Goal: Complete application form

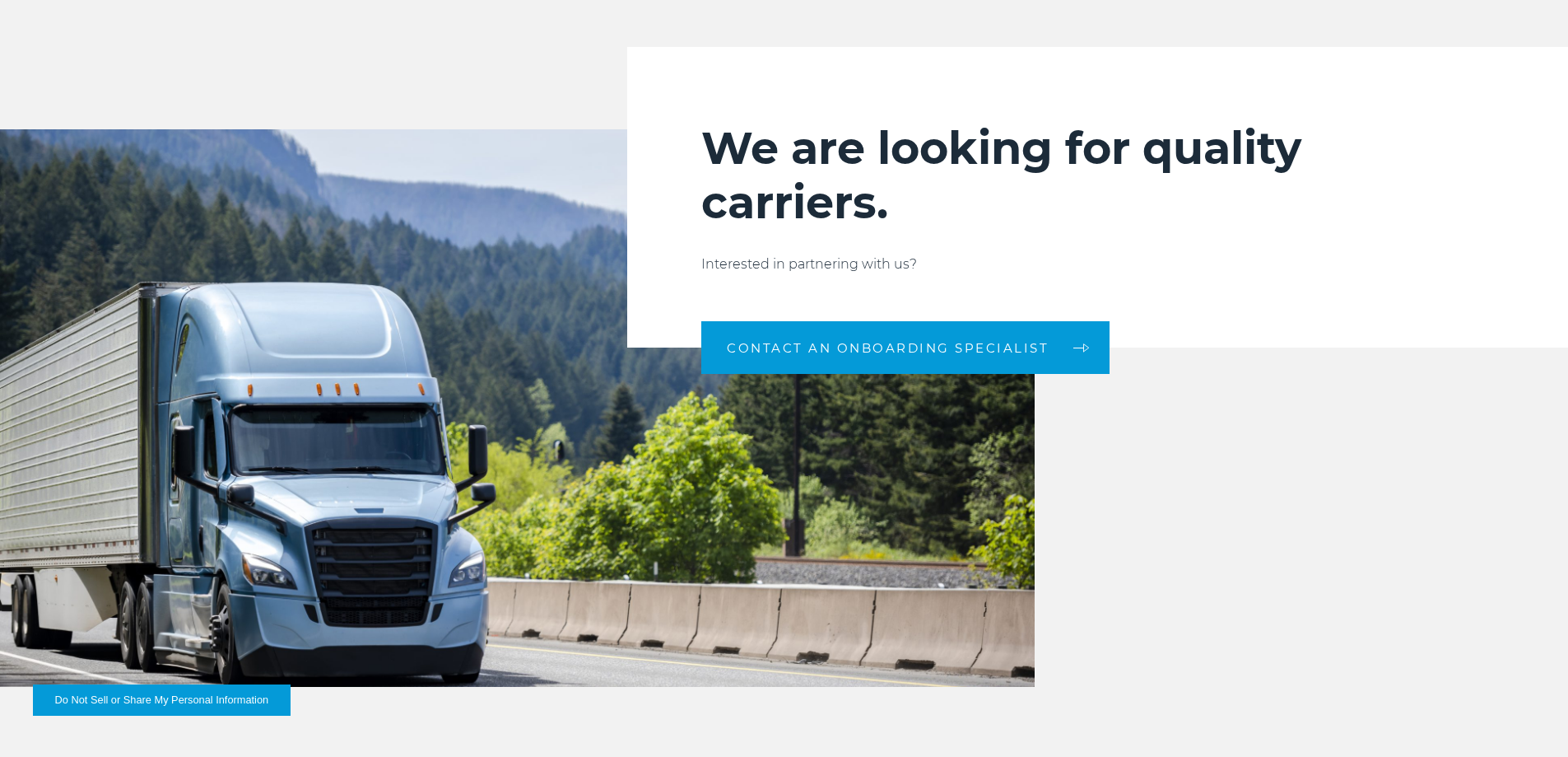
scroll to position [1811, 0]
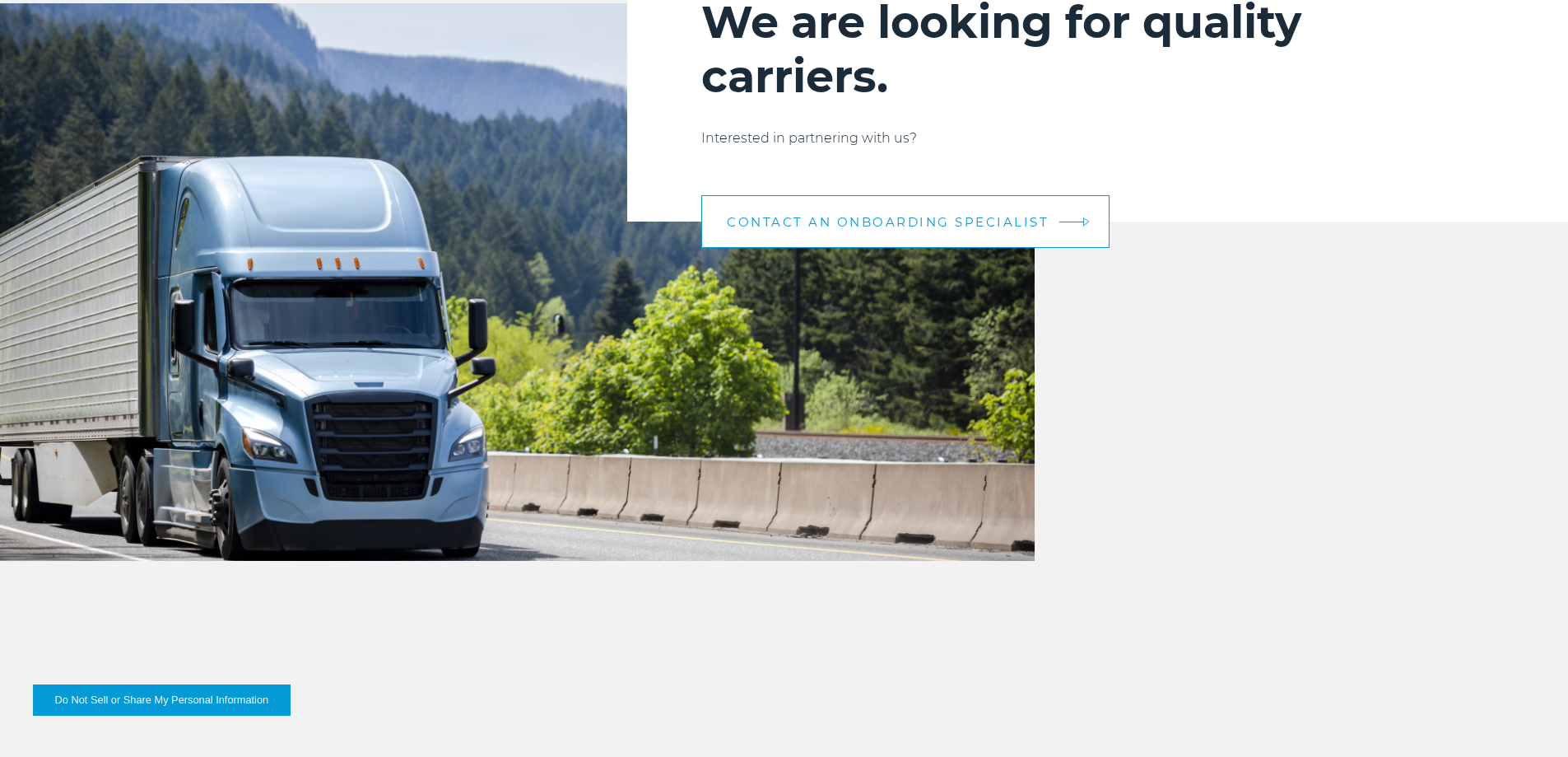
click at [903, 216] on span "CONTACT AN ONBOARDING SPECIALIST" at bounding box center [888, 221] width 322 height 12
click at [835, 217] on span "CONTACT AN ONBOARDING SPECIALIST" at bounding box center [888, 221] width 322 height 12
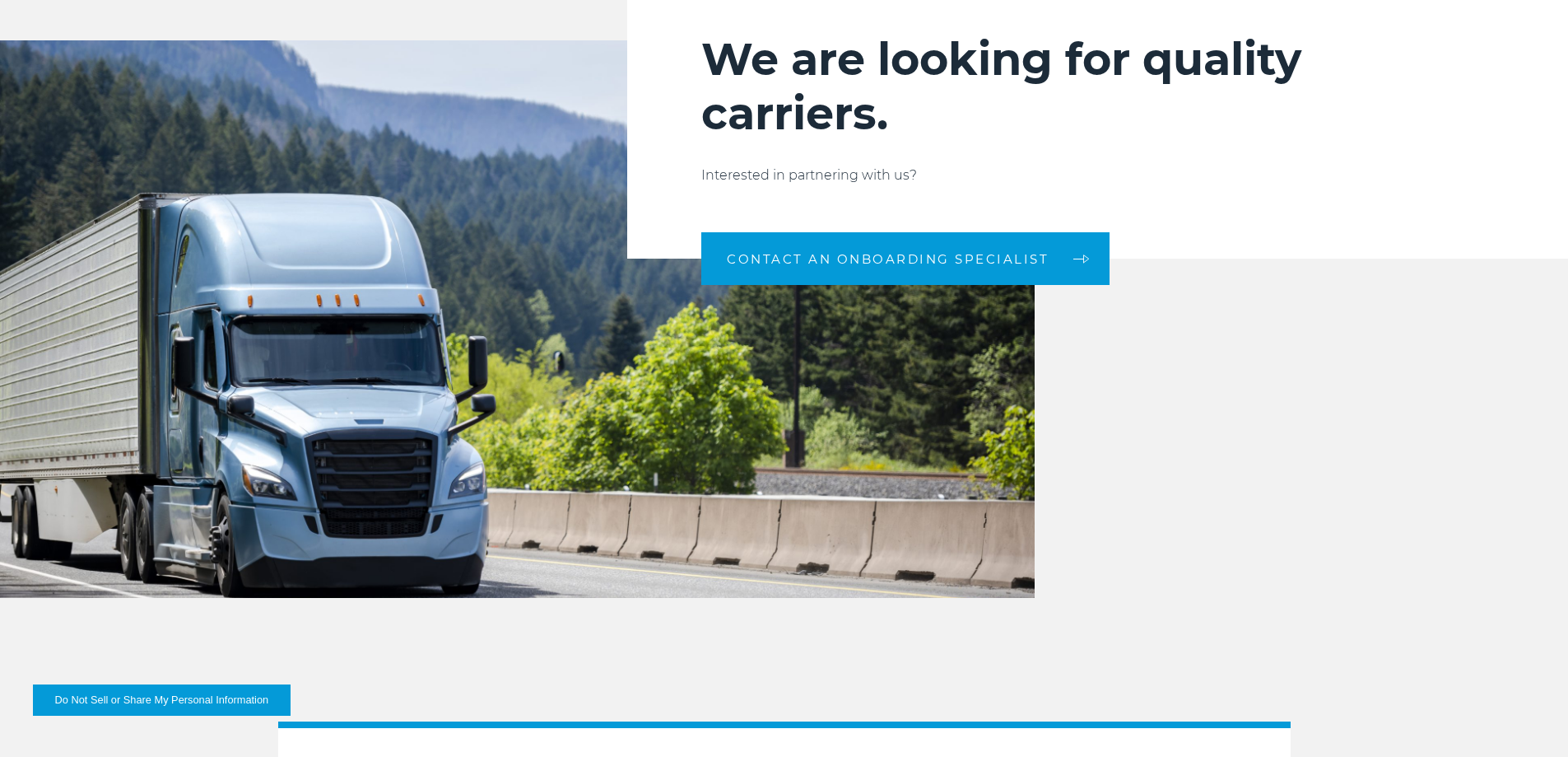
scroll to position [1495, 0]
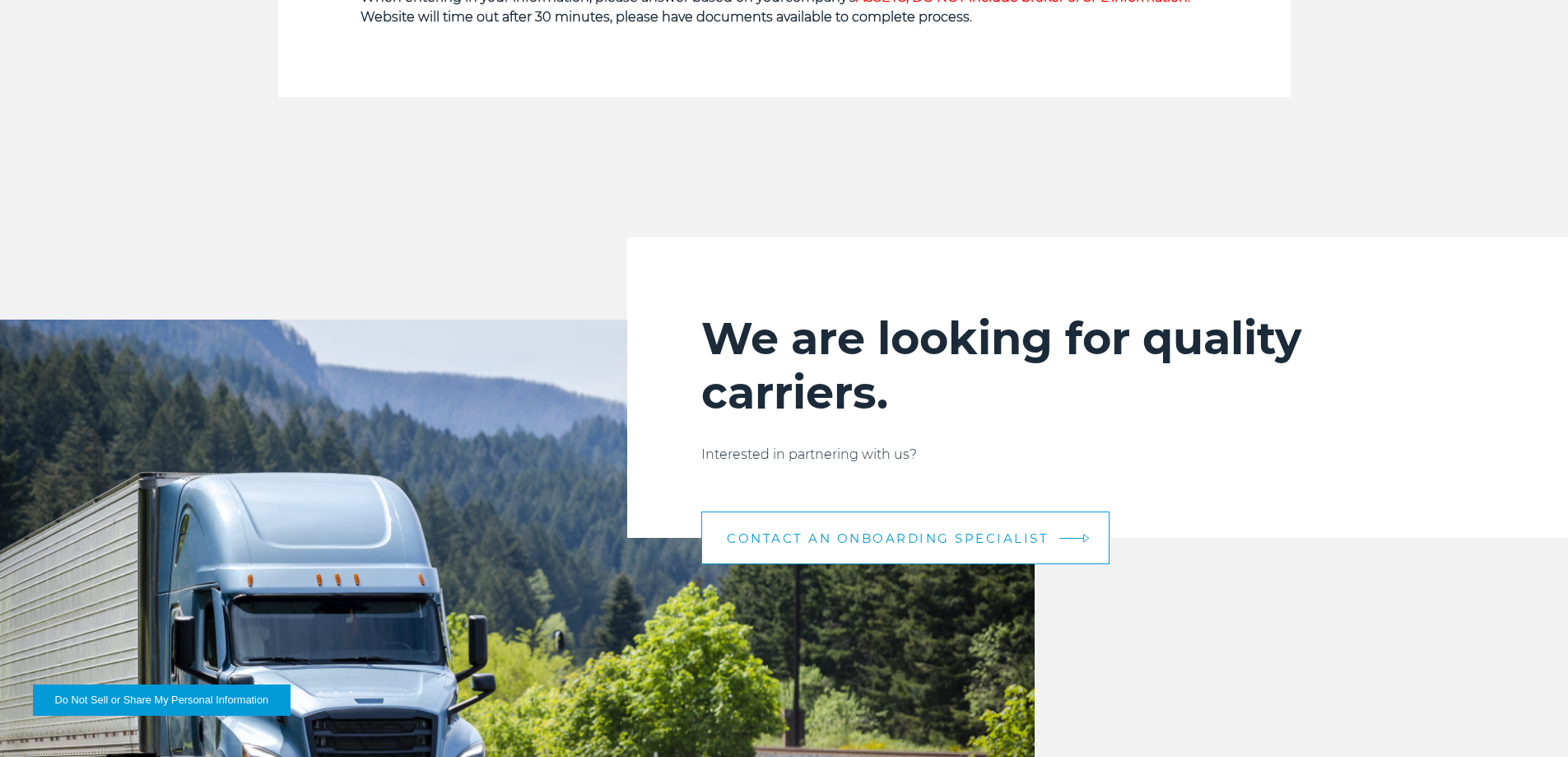
click at [924, 543] on span "CONTACT AN ONBOARDING SPECIALIST" at bounding box center [888, 538] width 322 height 12
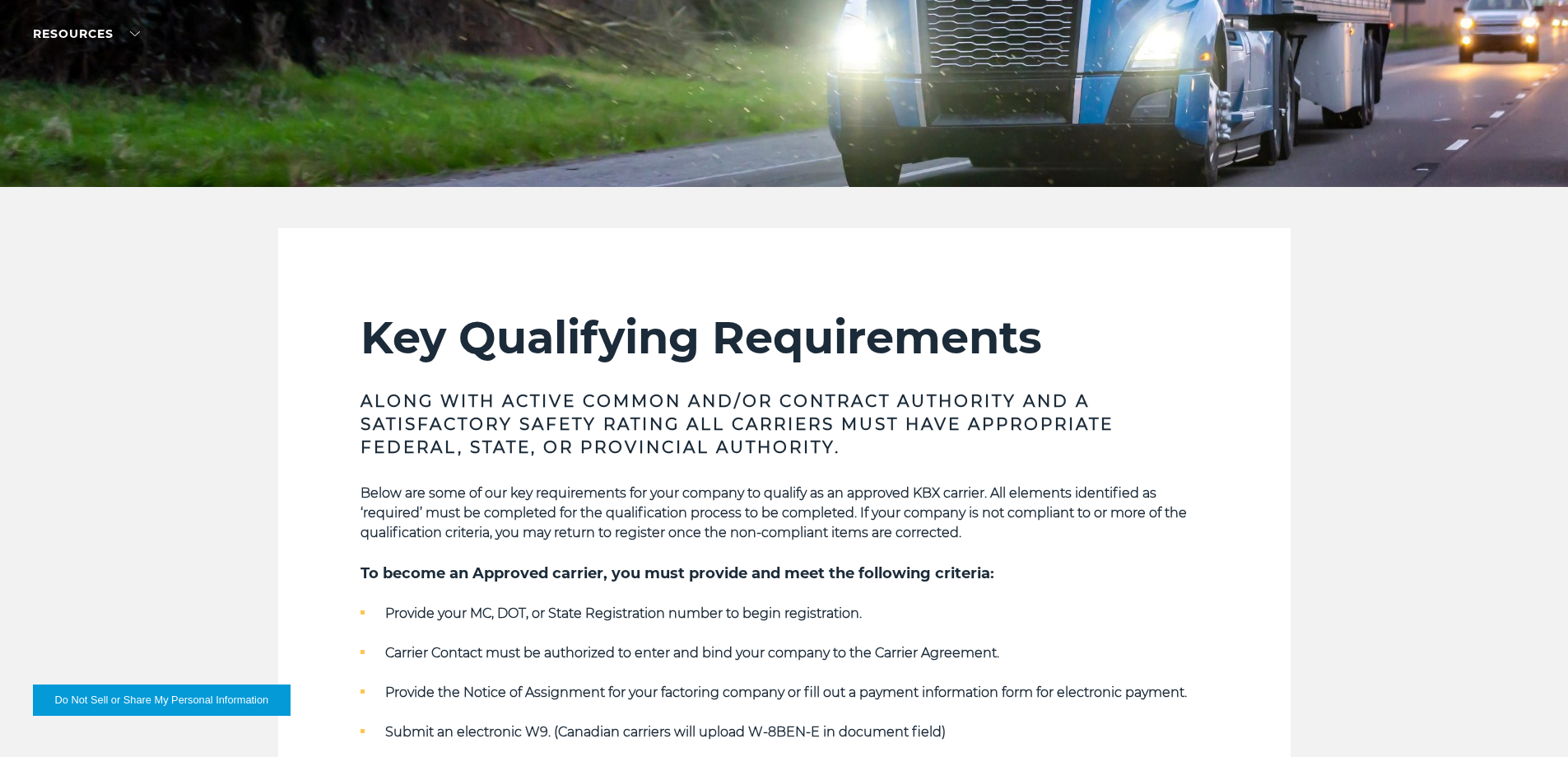
scroll to position [0, 0]
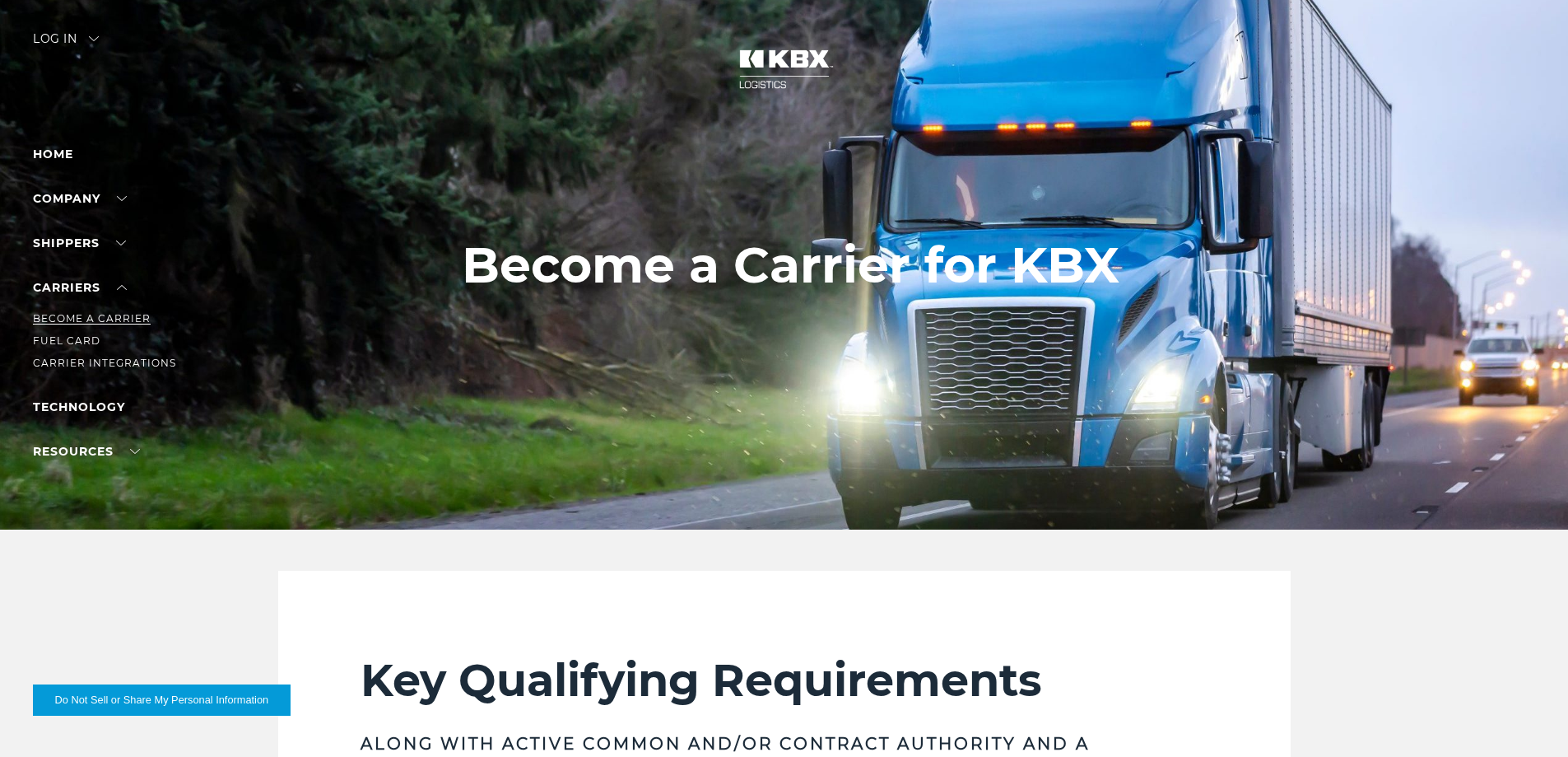
click at [97, 316] on link "Become a Carrier" at bounding box center [91, 317] width 118 height 12
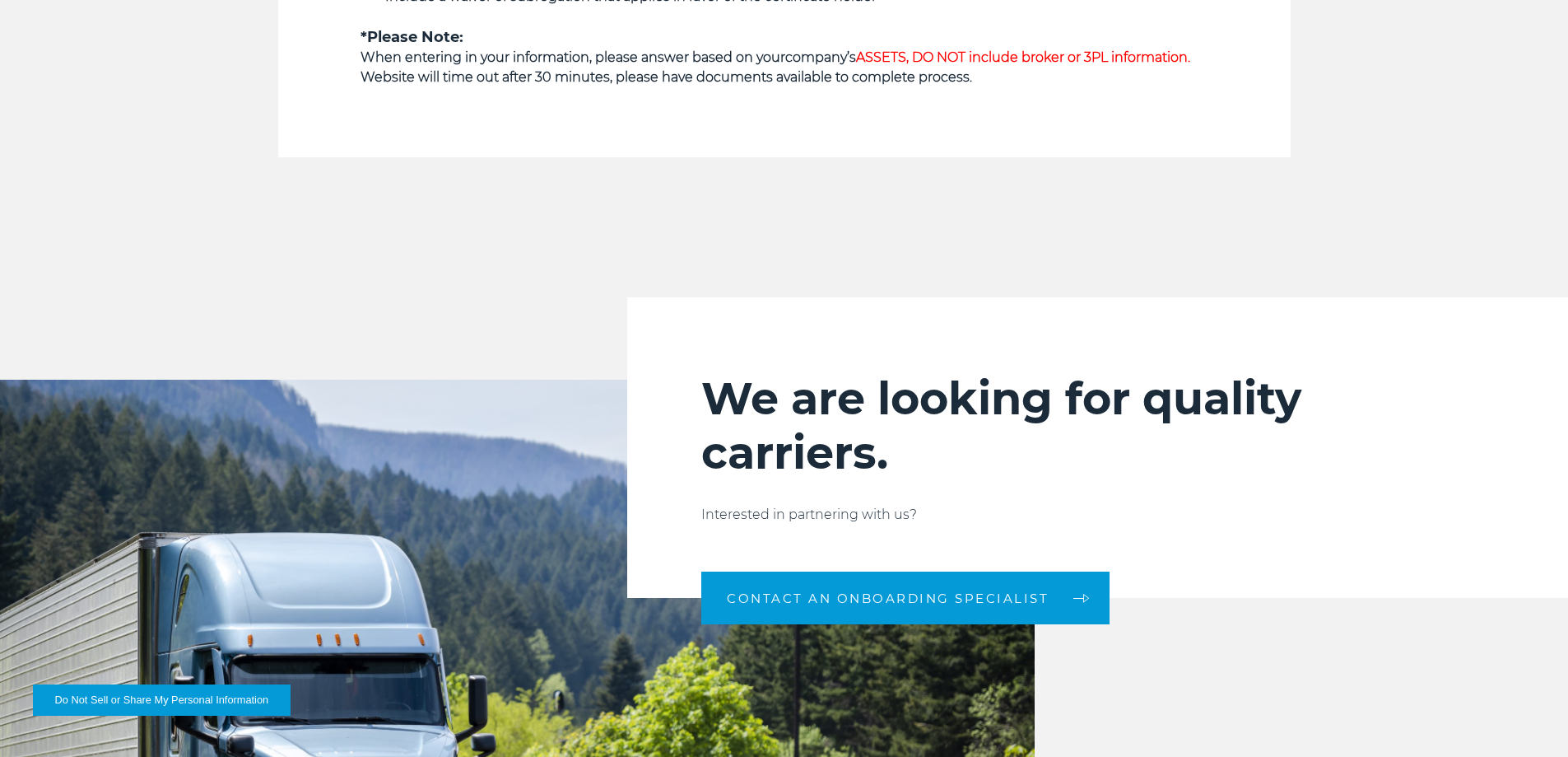
scroll to position [1481, 0]
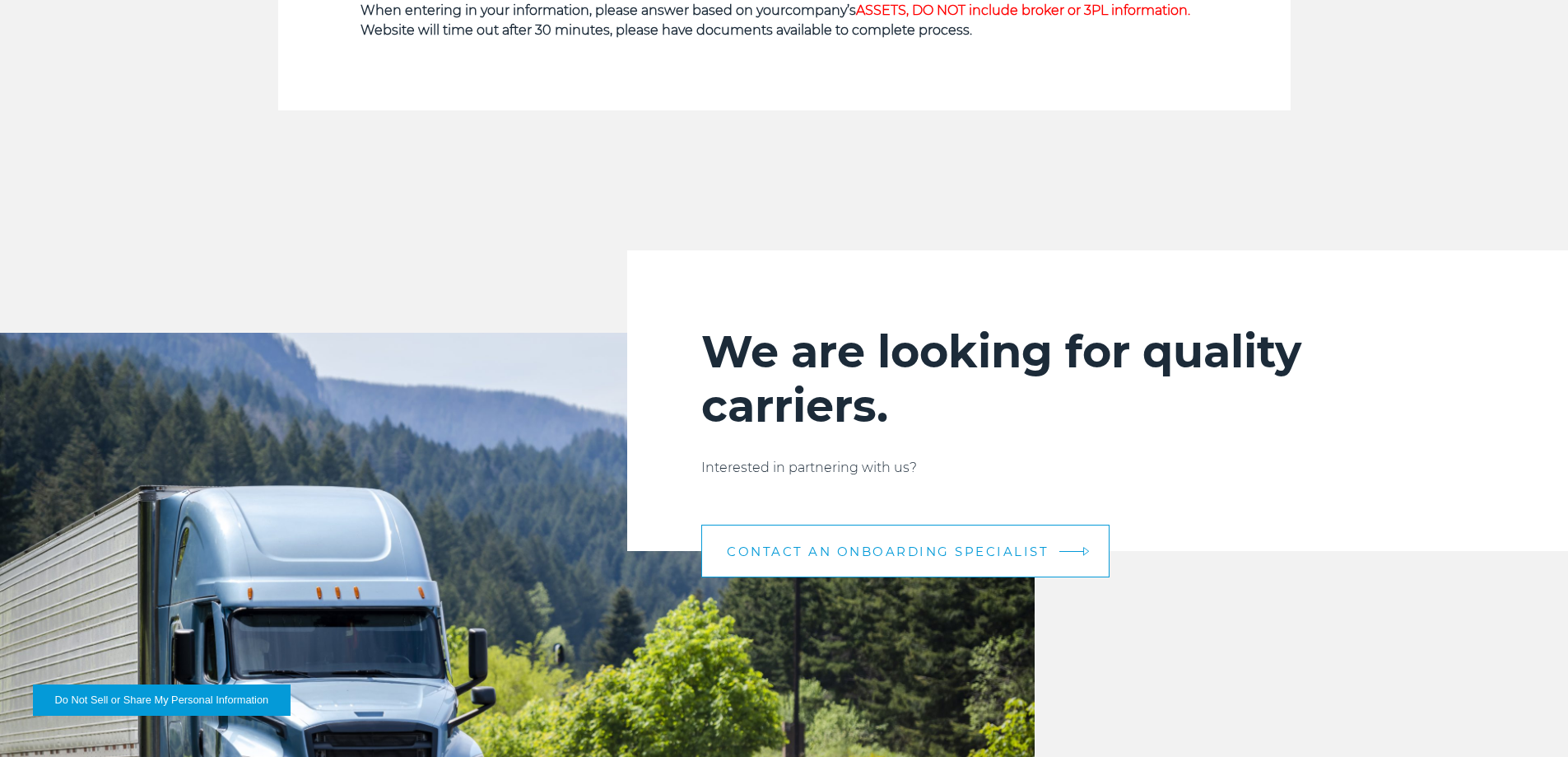
click at [803, 551] on span "CONTACT AN ONBOARDING SPECIALIST" at bounding box center [888, 551] width 322 height 12
click at [813, 547] on span "CONTACT AN ONBOARDING SPECIALIST" at bounding box center [888, 551] width 322 height 12
click at [1076, 546] on link "CONTACT AN ONBOARDING SPECIALIST" at bounding box center [905, 551] width 408 height 53
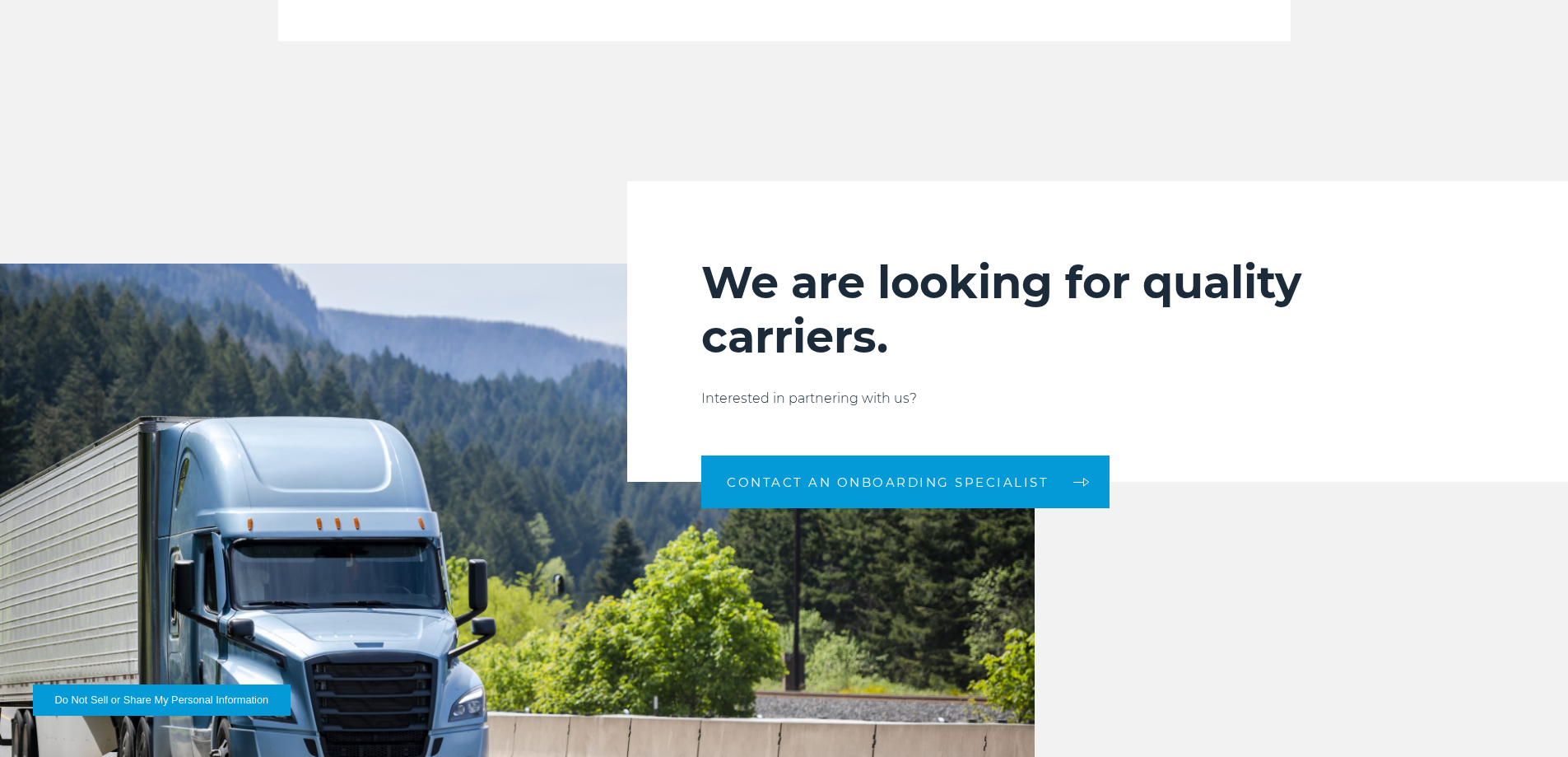
scroll to position [1646, 0]
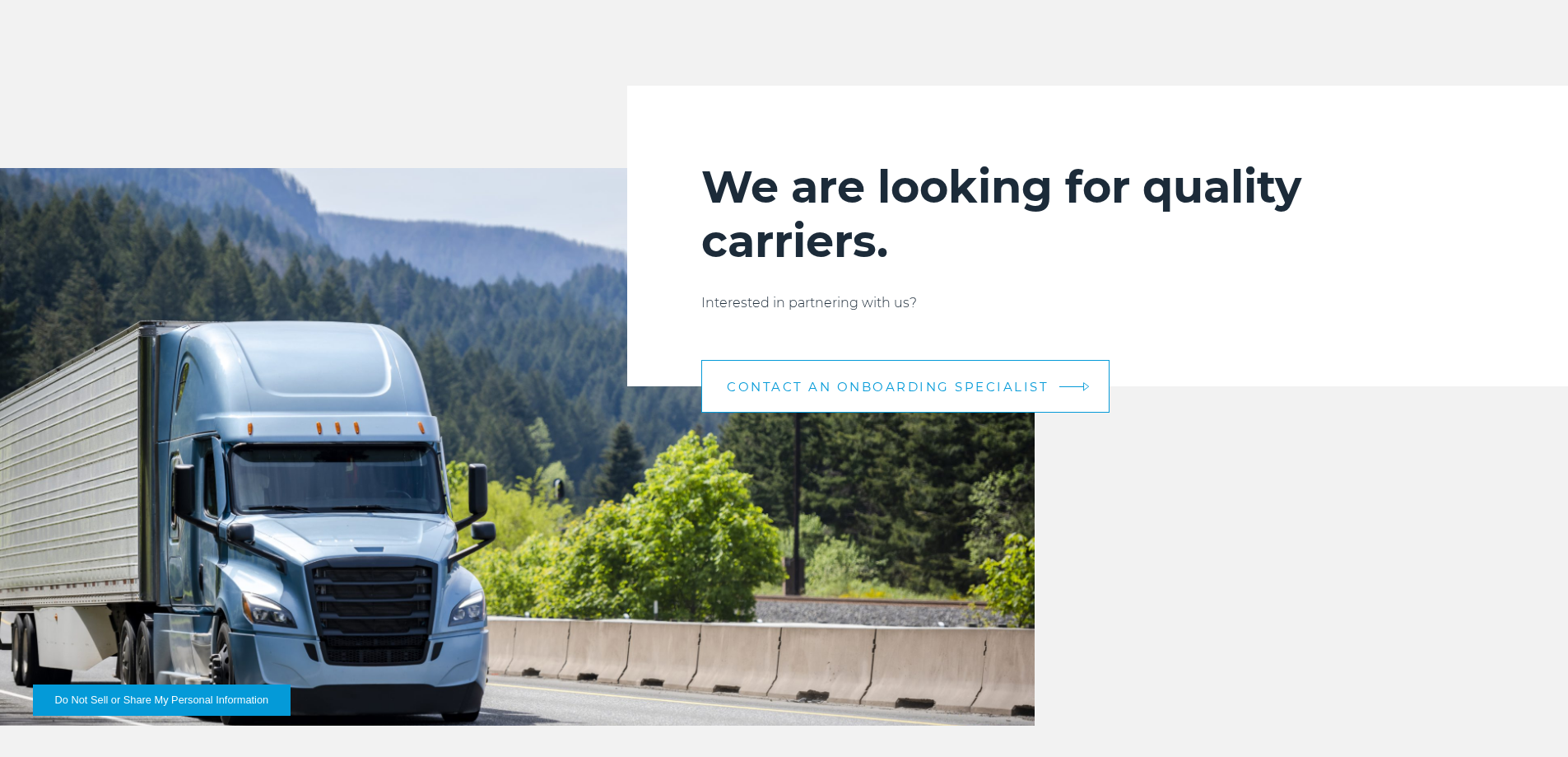
click at [1053, 387] on link "CONTACT AN ONBOARDING SPECIALIST" at bounding box center [905, 386] width 408 height 53
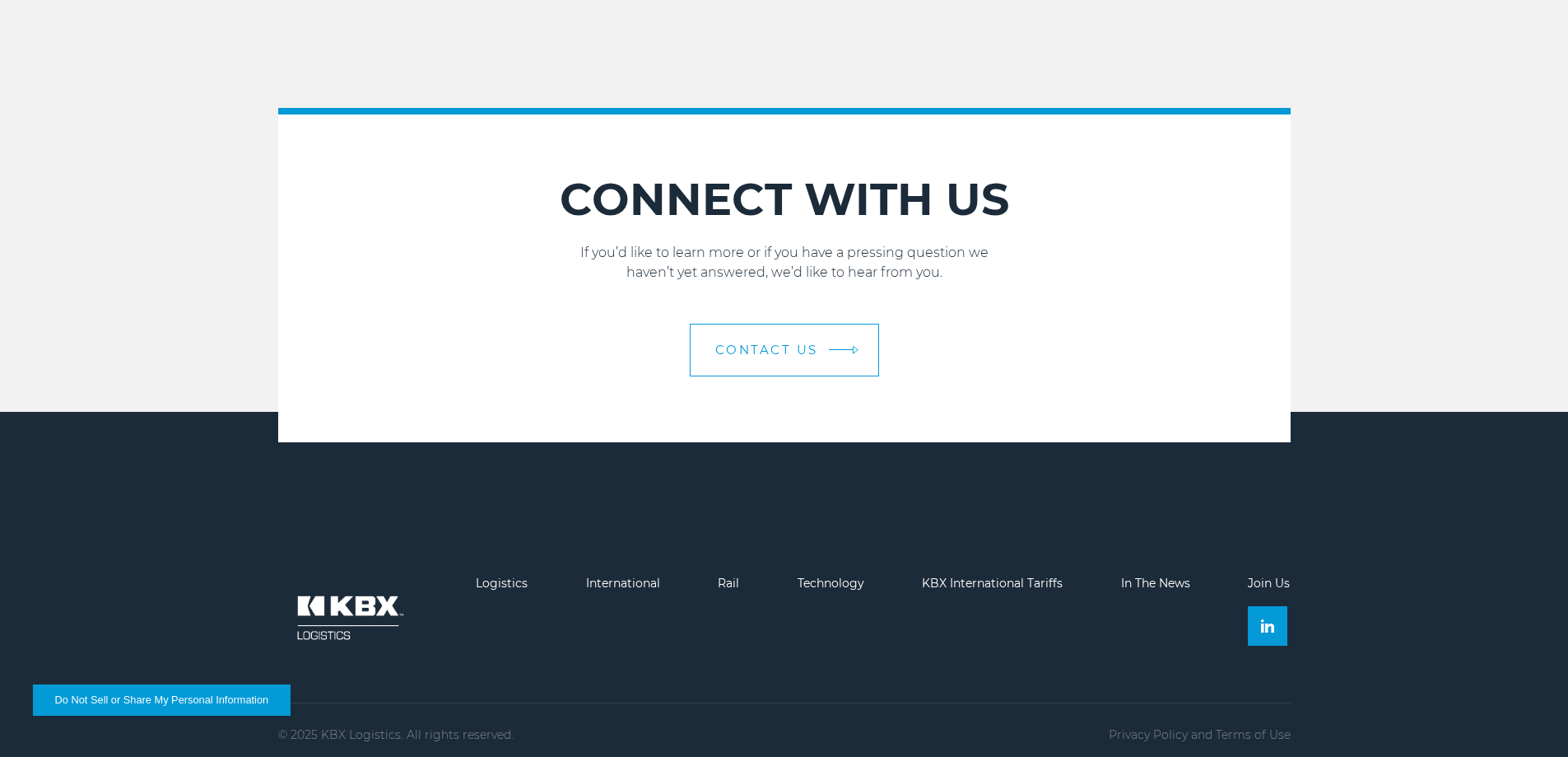
scroll to position [2400, 0]
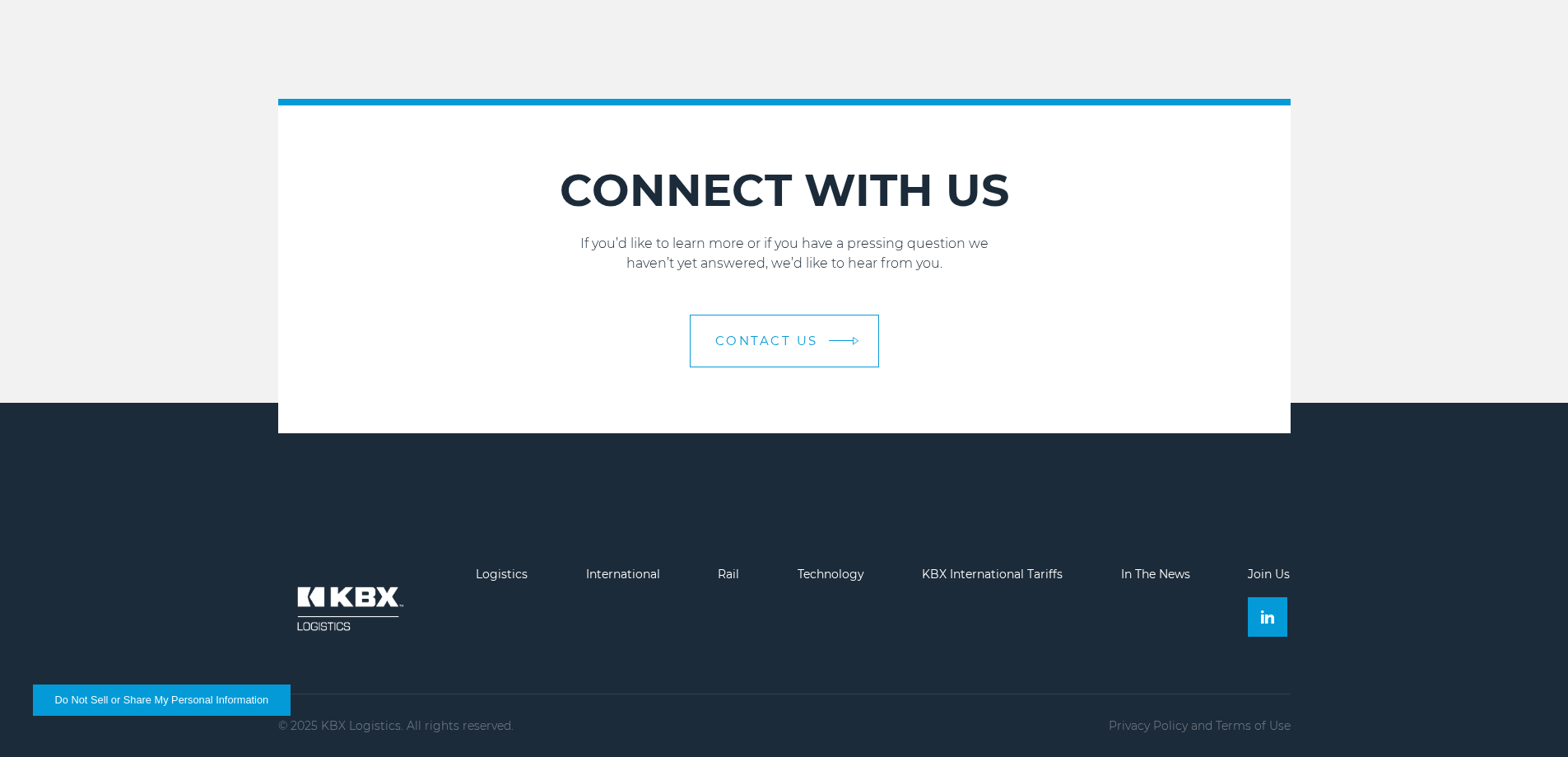
click at [780, 349] on link "Contact Us" at bounding box center [785, 340] width 190 height 53
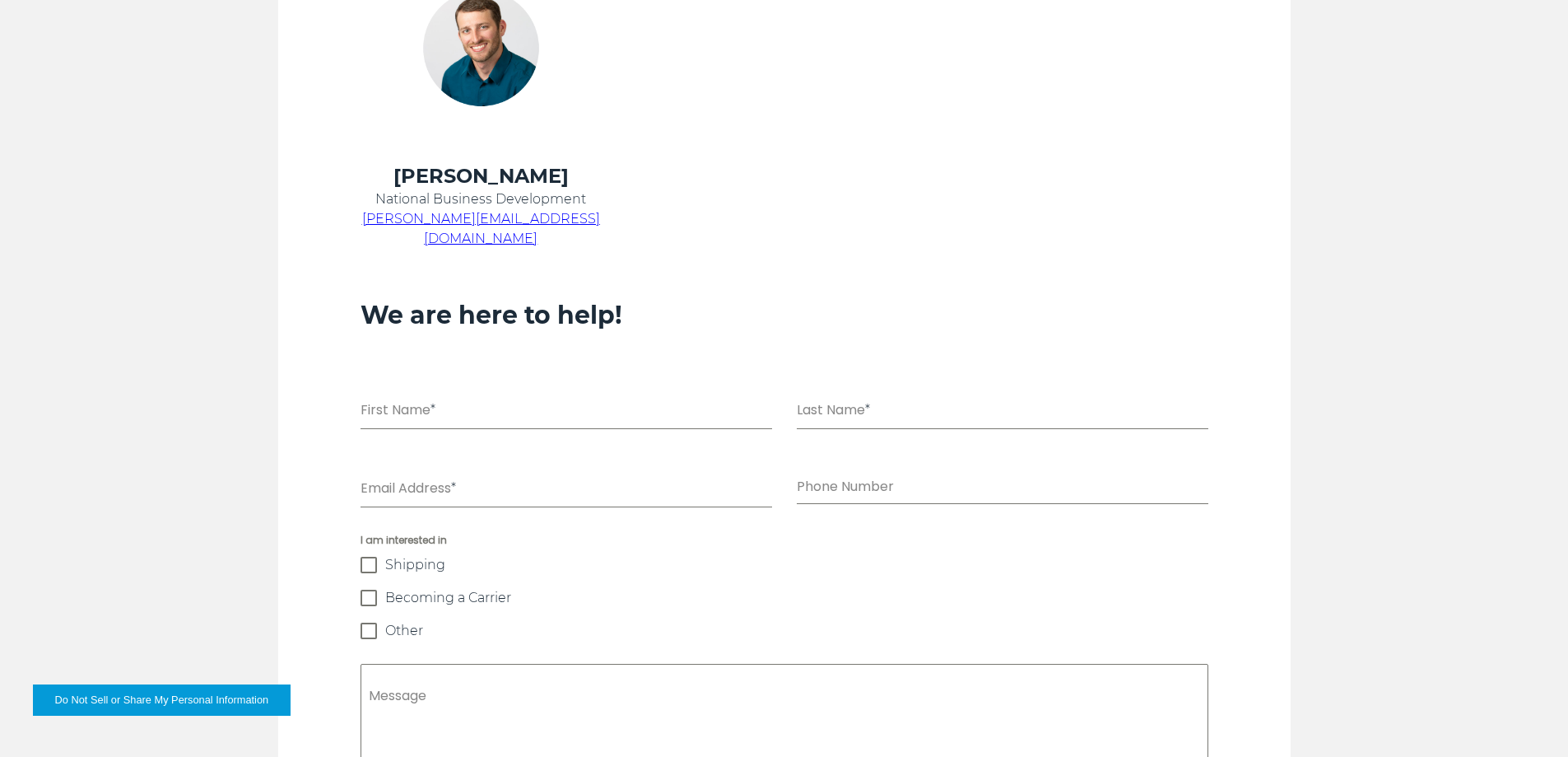
scroll to position [988, 0]
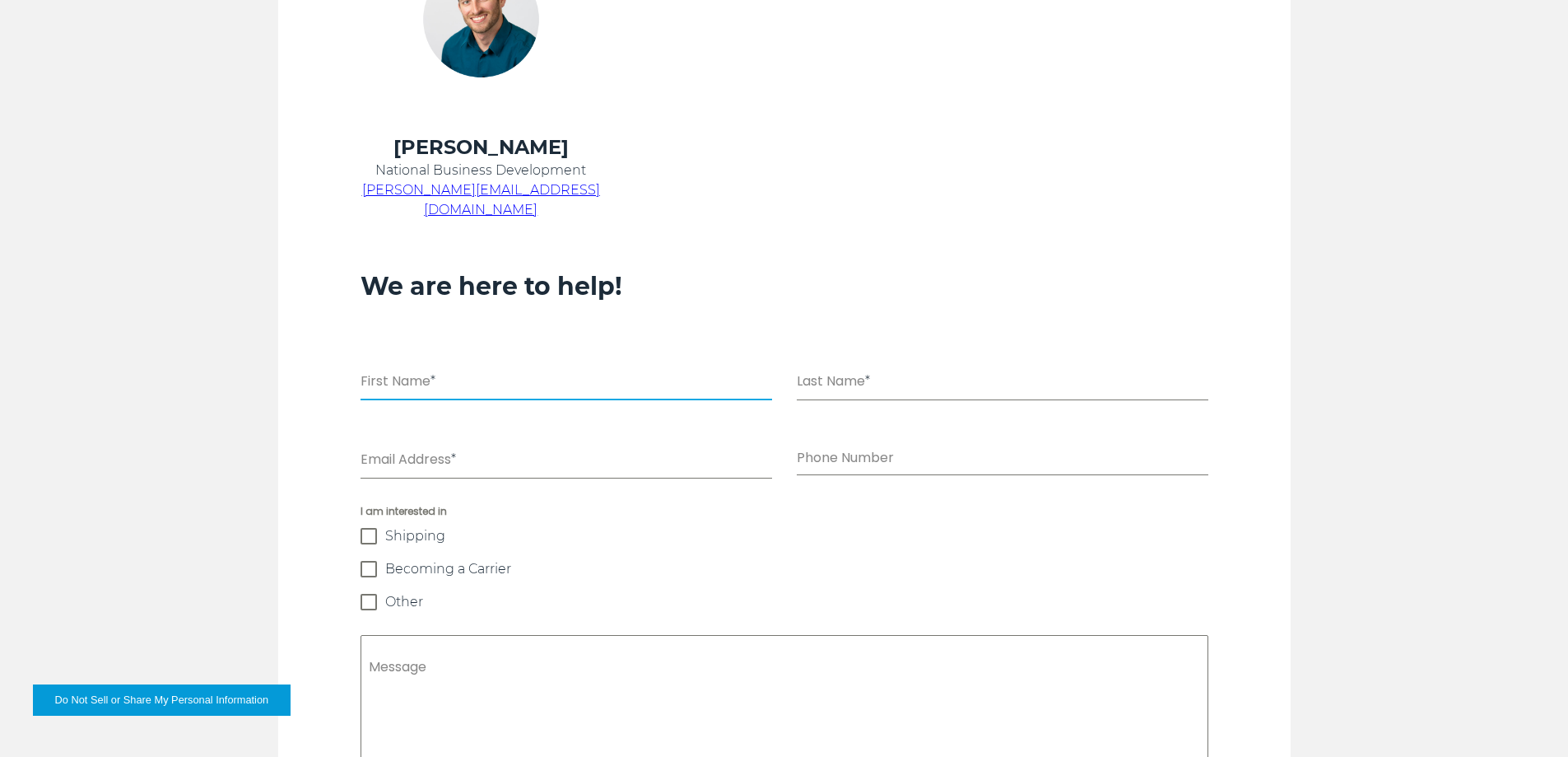
click at [473, 366] on input "First Name *" at bounding box center [566, 383] width 412 height 33
type input "*****"
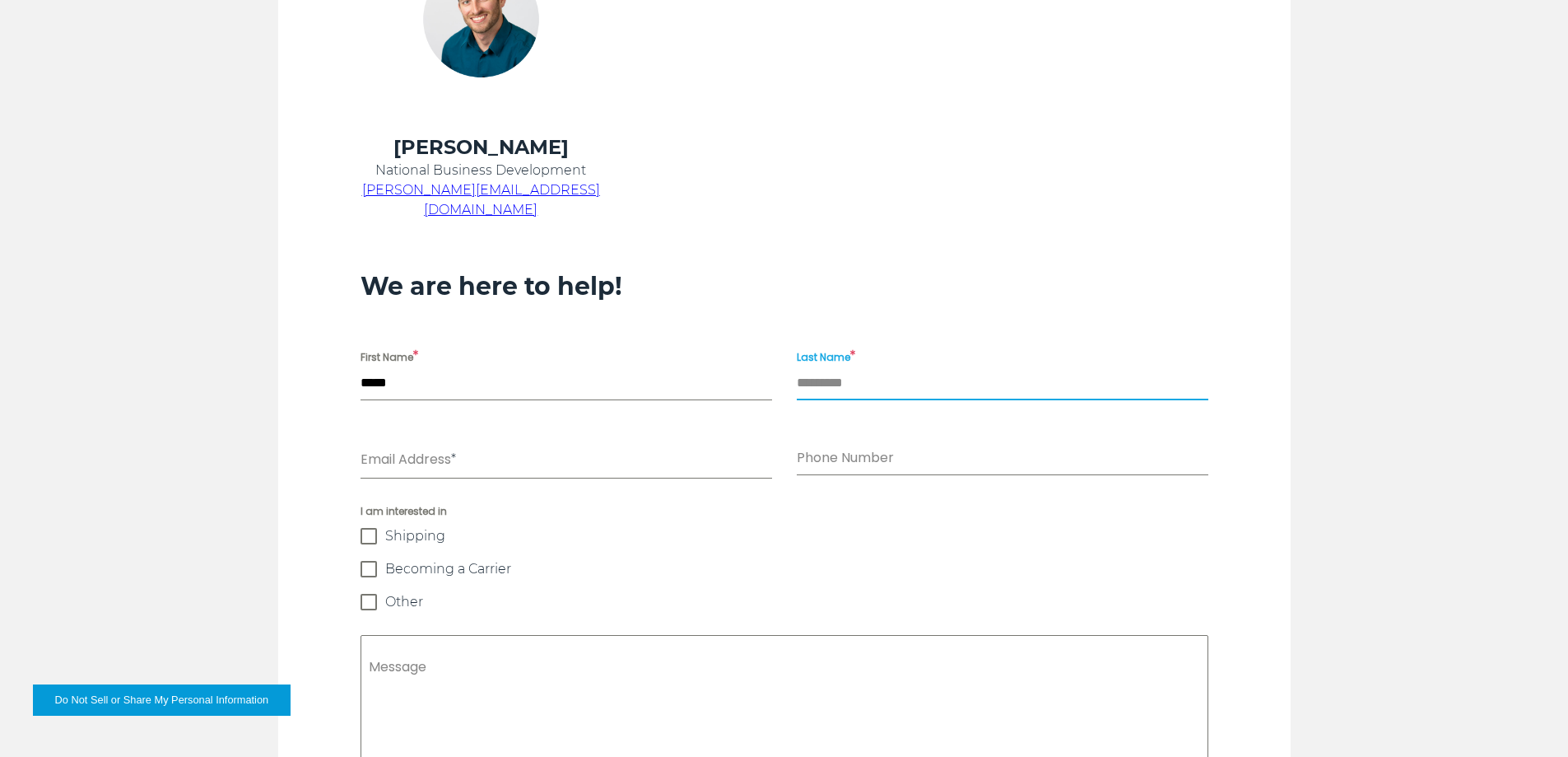
click at [910, 366] on input "Last Name *" at bounding box center [1003, 383] width 412 height 33
type input "*****"
click at [538, 445] on input "Email Address *" at bounding box center [566, 461] width 412 height 33
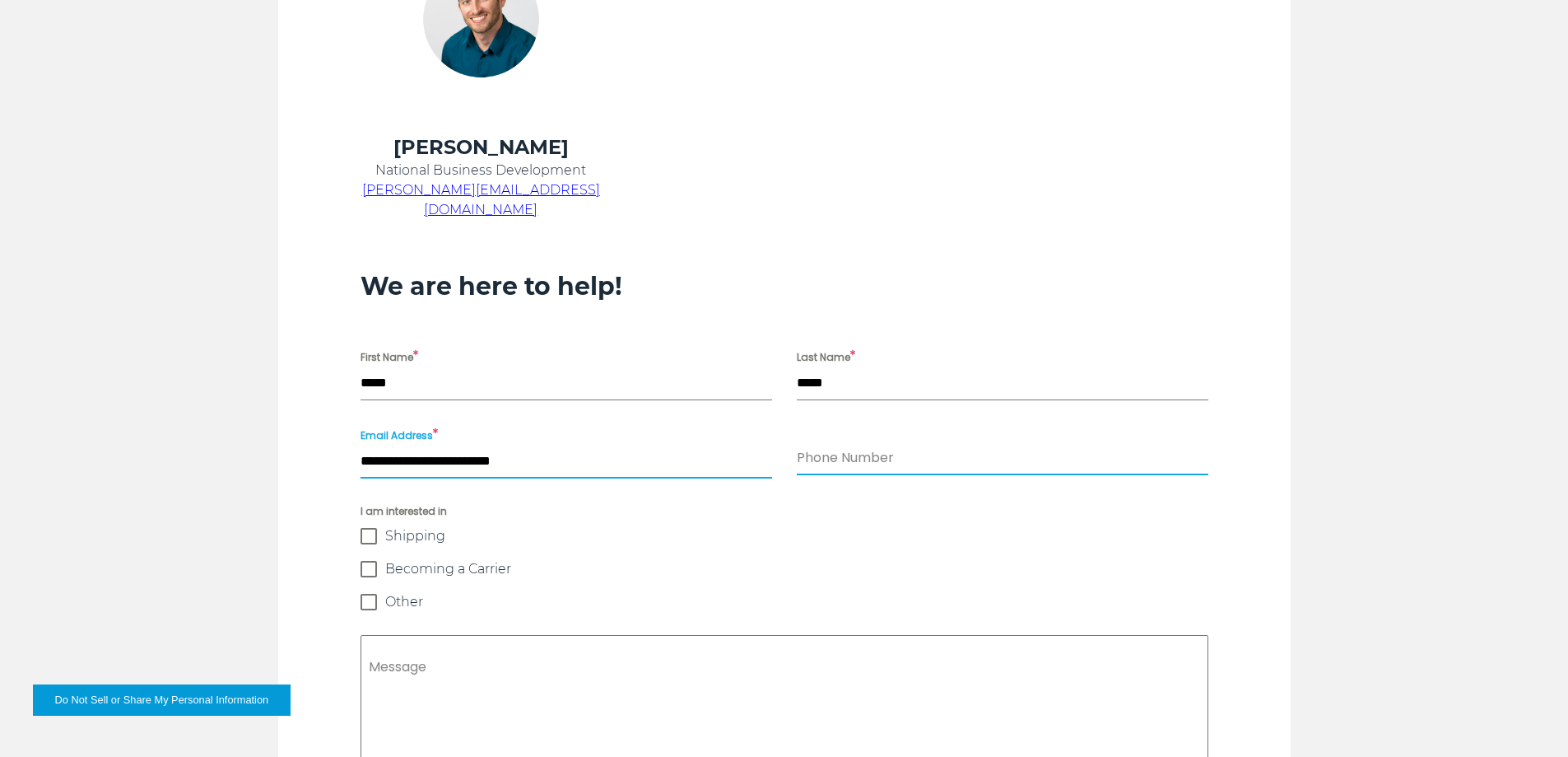
type input "**********"
click at [853, 441] on input "Phone Number" at bounding box center [1003, 458] width 412 height 33
type input "**********"
click at [371, 561] on span at bounding box center [369, 569] width 17 height 17
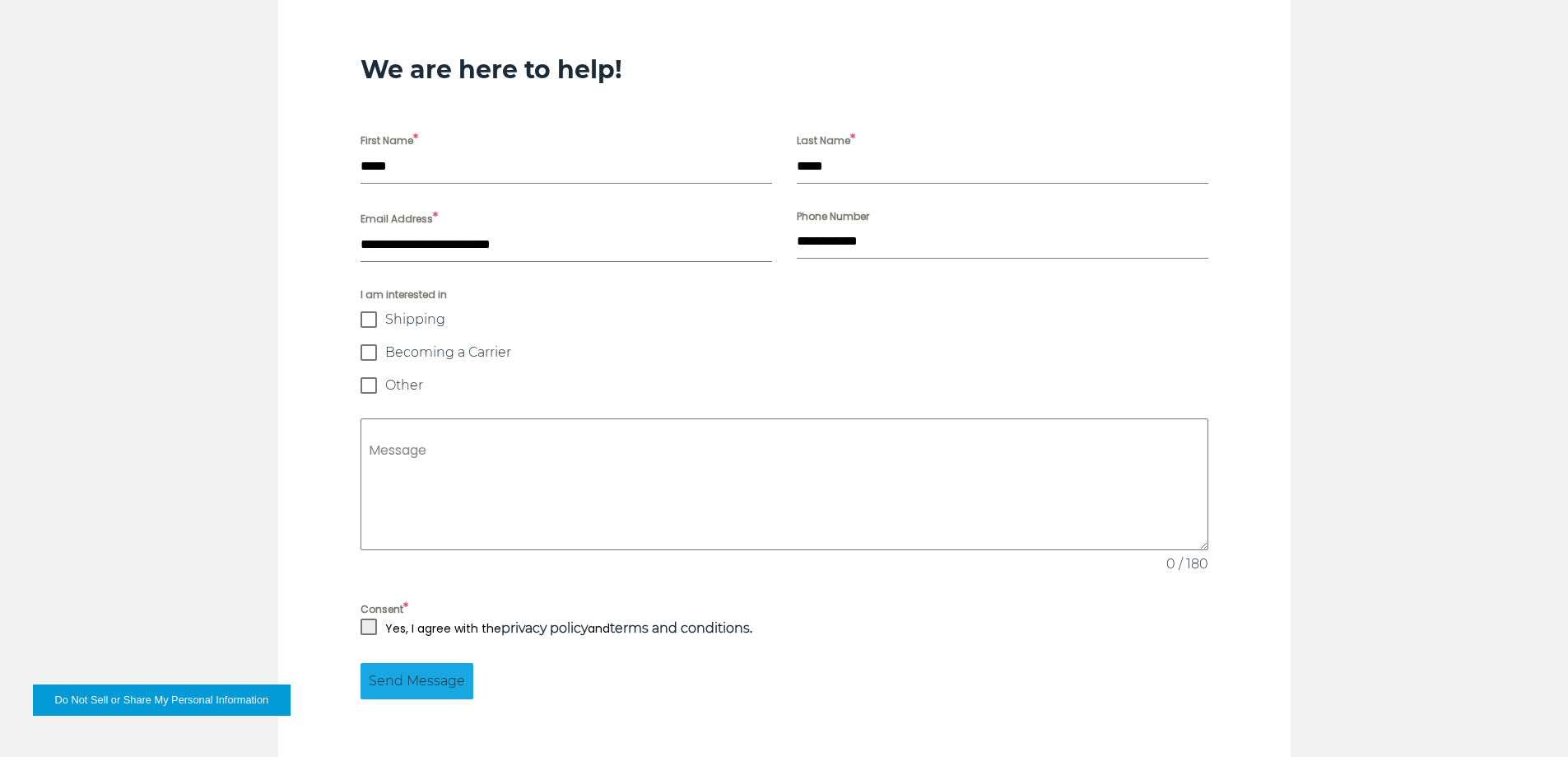
scroll to position [1235, 0]
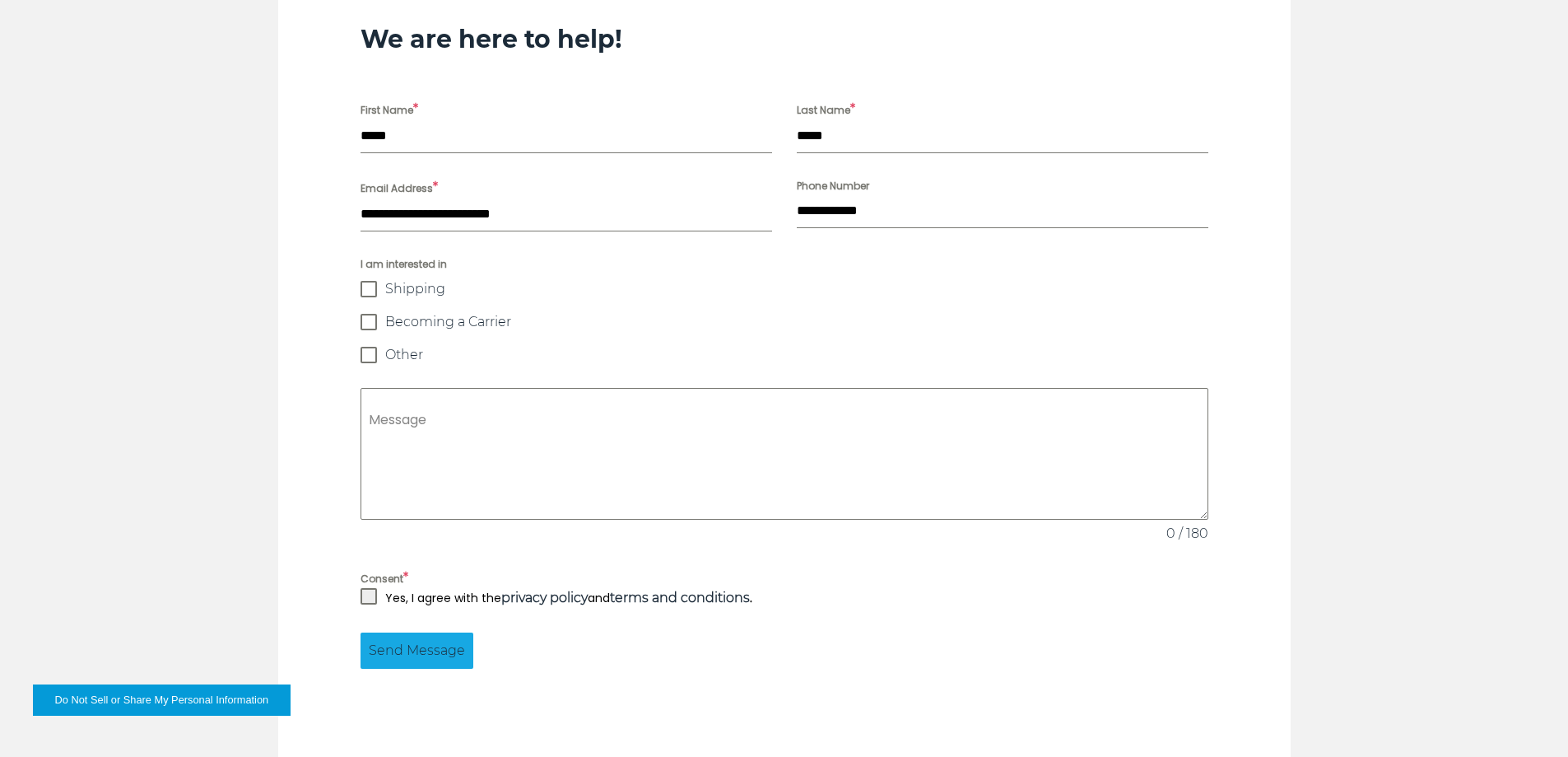
click at [371, 588] on span at bounding box center [369, 596] width 17 height 17
click at [434, 641] on span "Send Message" at bounding box center [418, 650] width 97 height 20
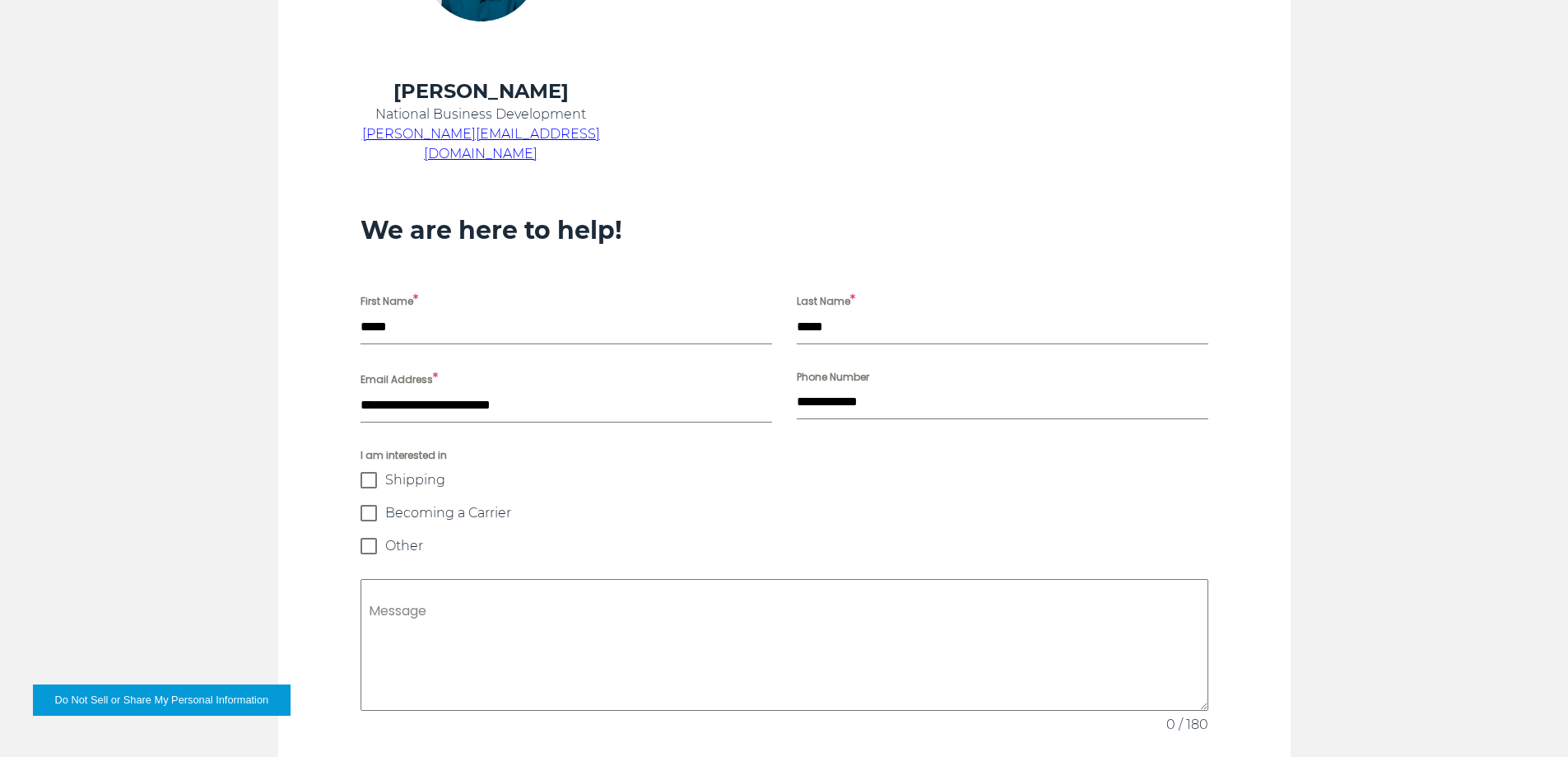
scroll to position [1455, 0]
